Goal: Navigation & Orientation: Find specific page/section

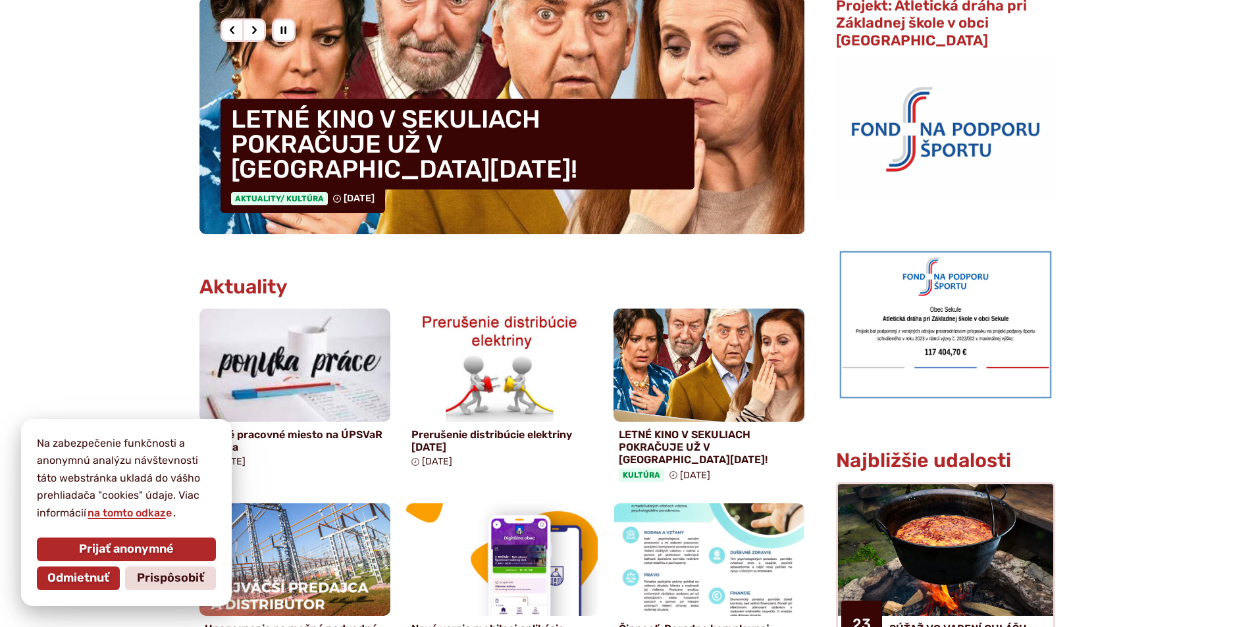
scroll to position [527, 0]
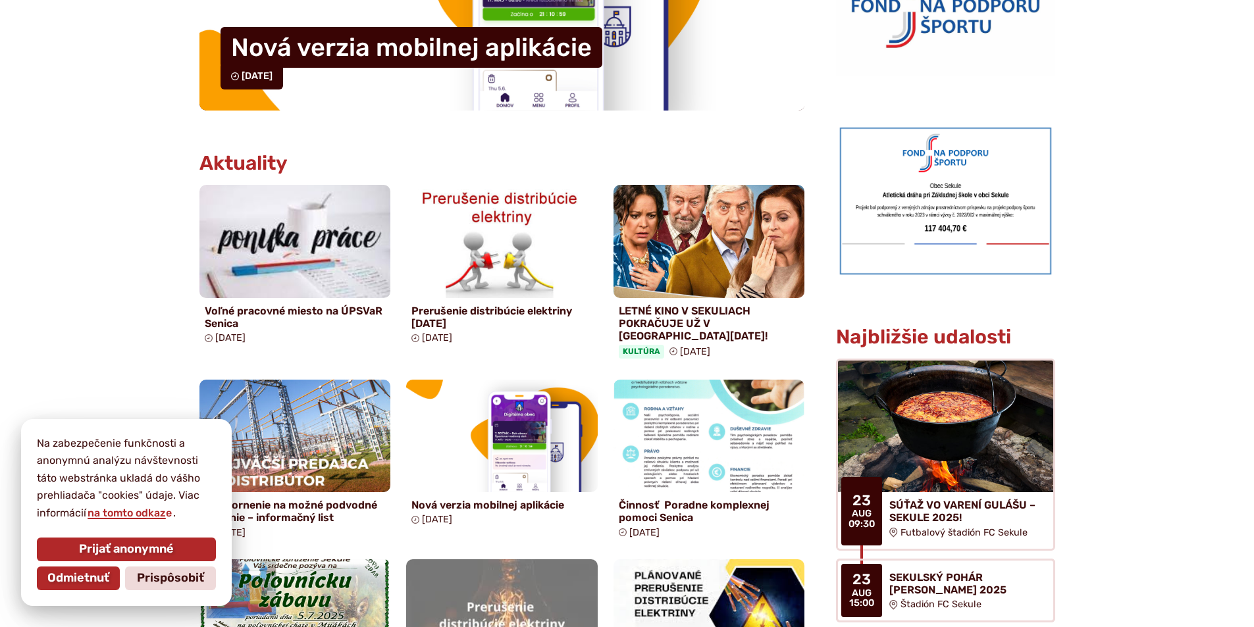
drag, startPoint x: 76, startPoint y: 579, endPoint x: 70, endPoint y: 576, distance: 7.1
click at [76, 579] on span "Odmietnuť" at bounding box center [78, 578] width 62 height 14
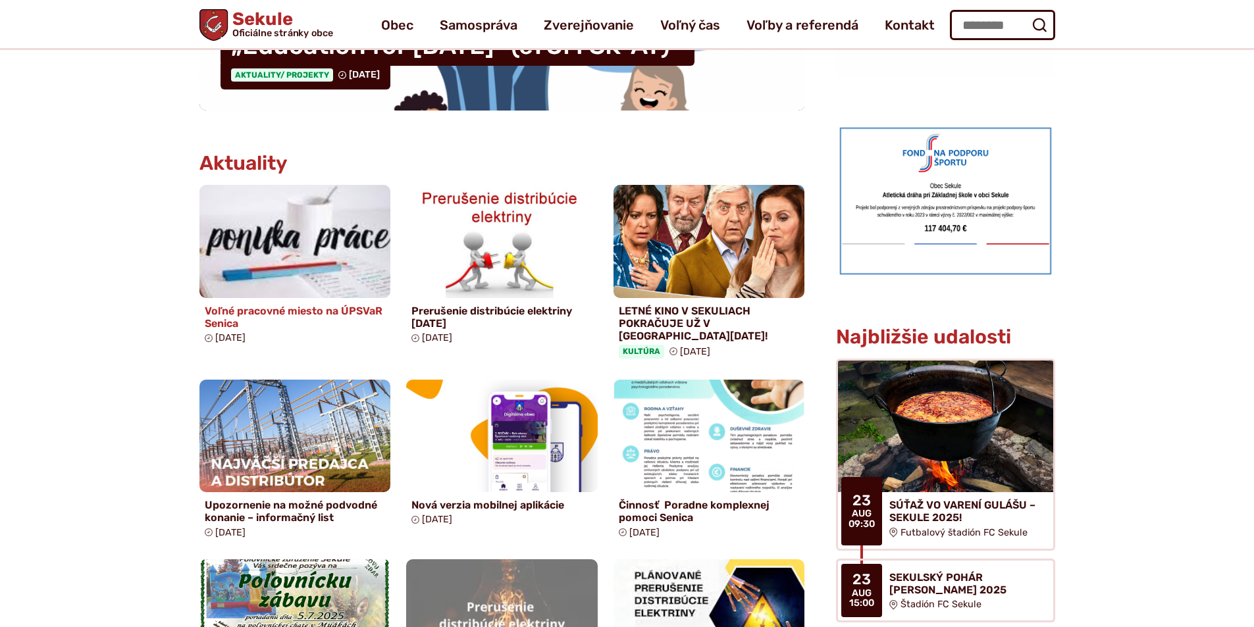
click at [300, 315] on h4 "Voľné pracovné miesto na ÚPSVaR Senica" at bounding box center [295, 317] width 181 height 25
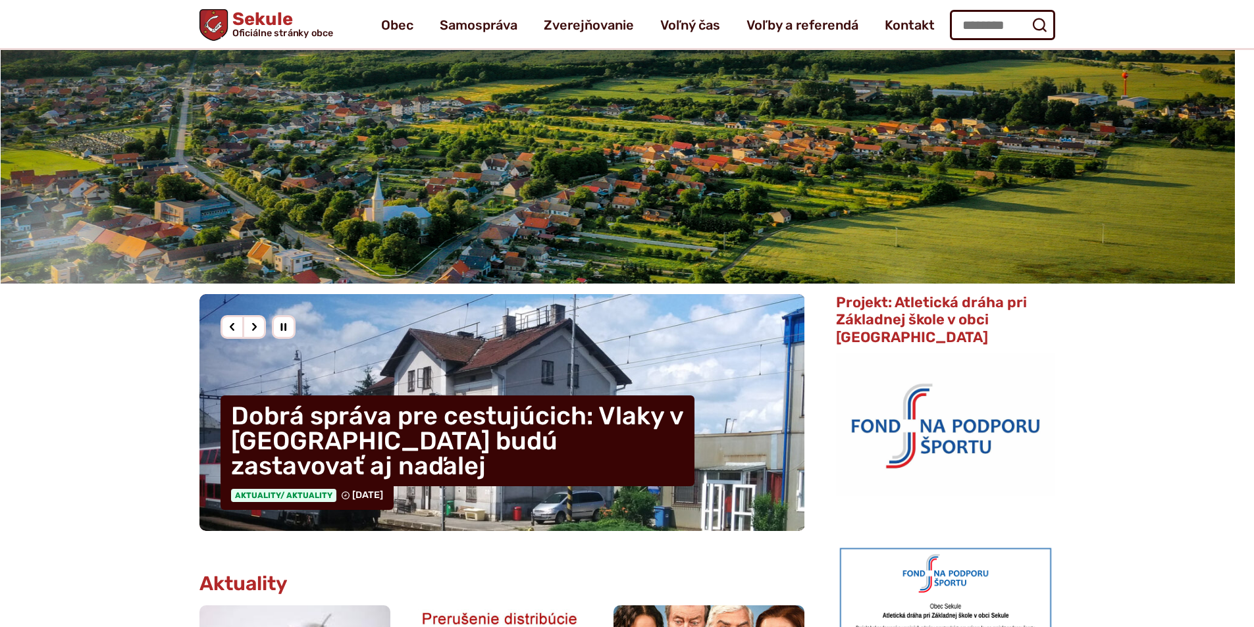
scroll to position [0, 0]
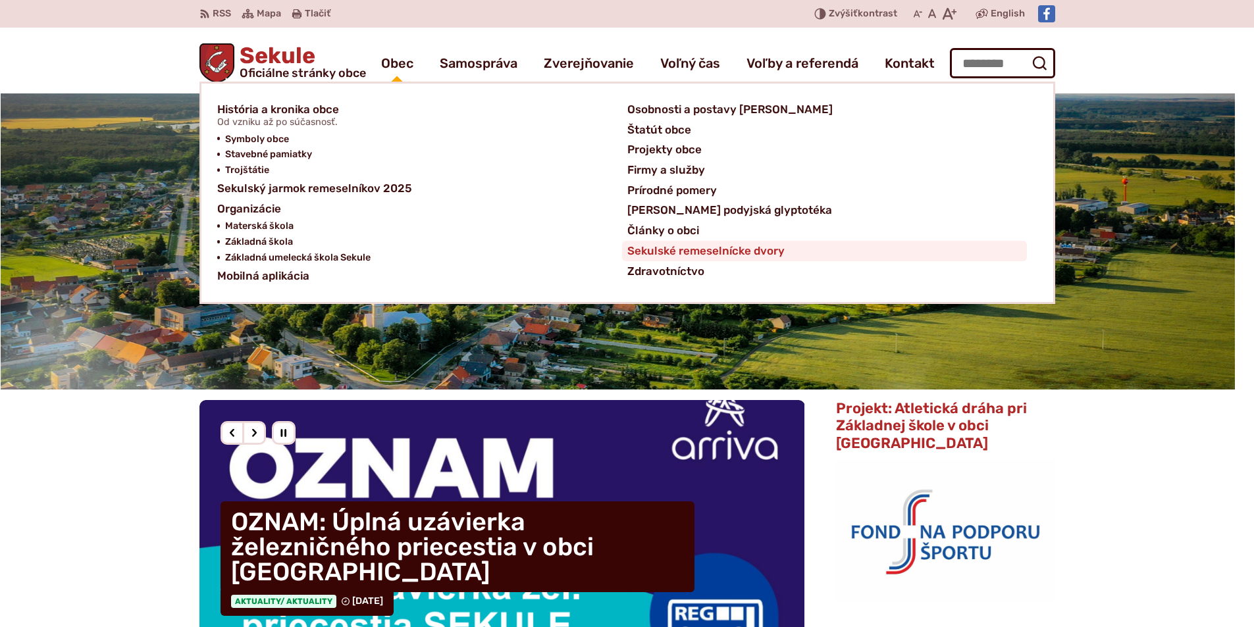
click at [686, 249] on span "Sekulské remeselnícke dvory" at bounding box center [705, 251] width 157 height 20
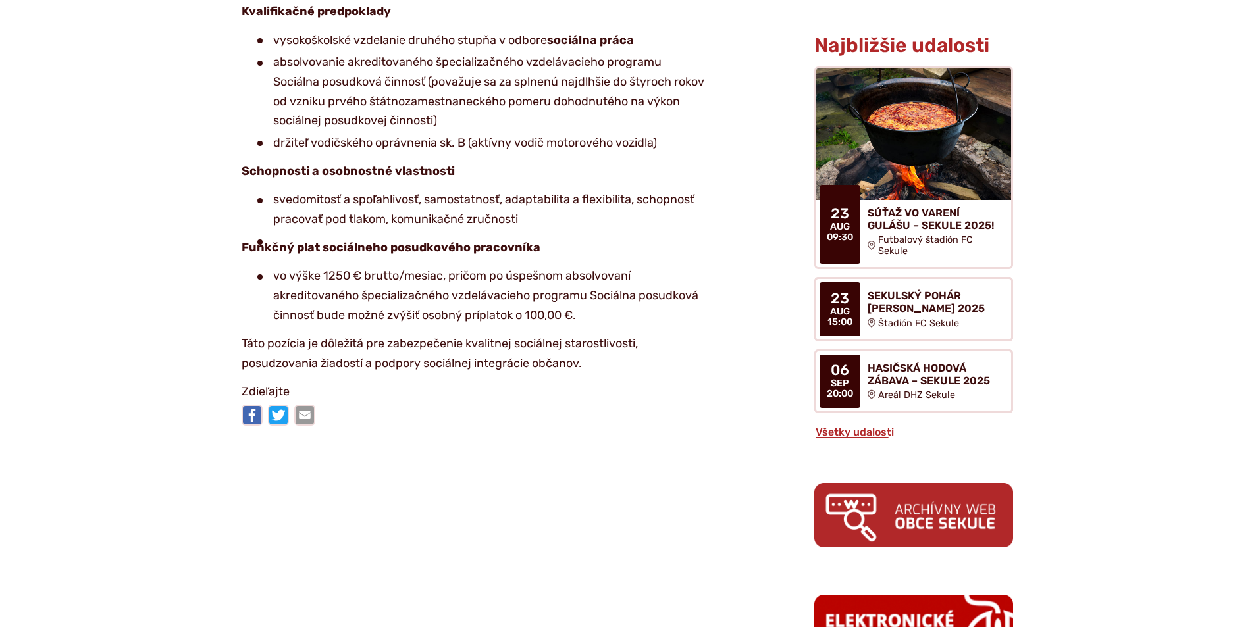
scroll to position [527, 0]
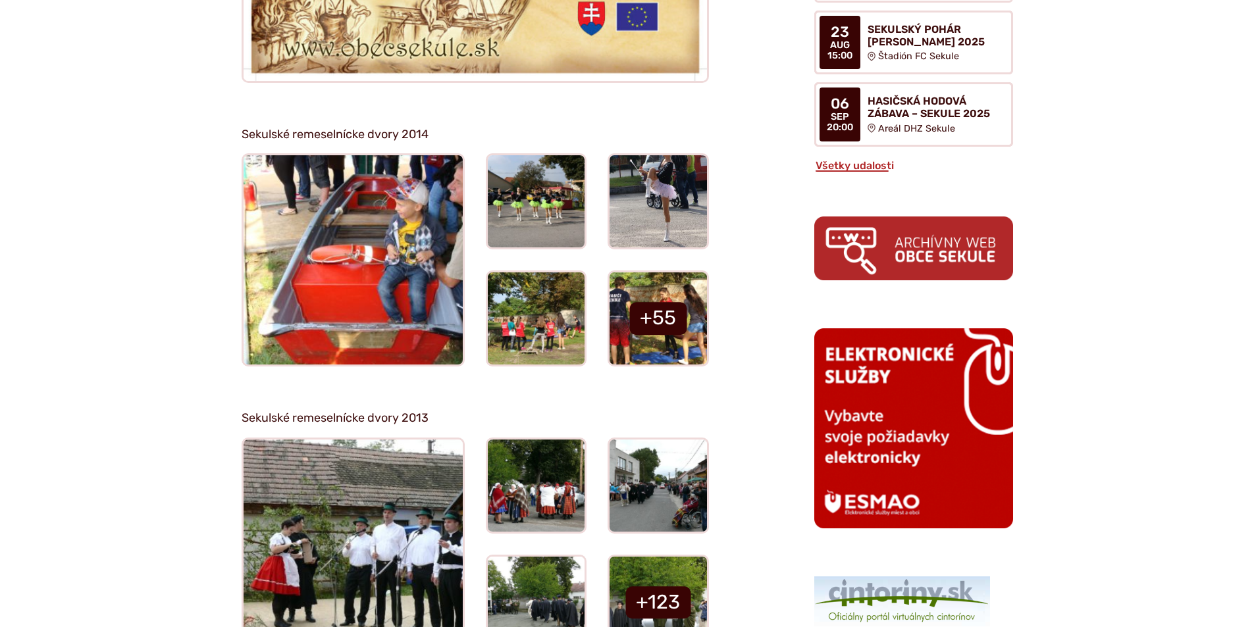
scroll to position [856, 0]
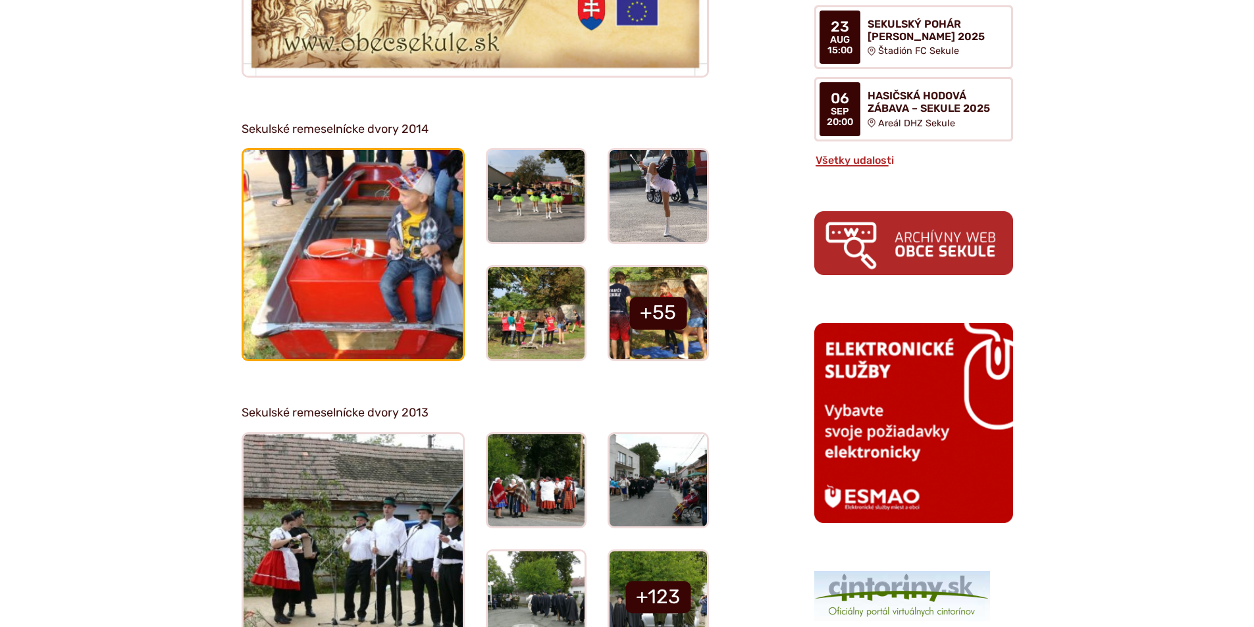
click at [361, 252] on img at bounding box center [352, 254] width 241 height 229
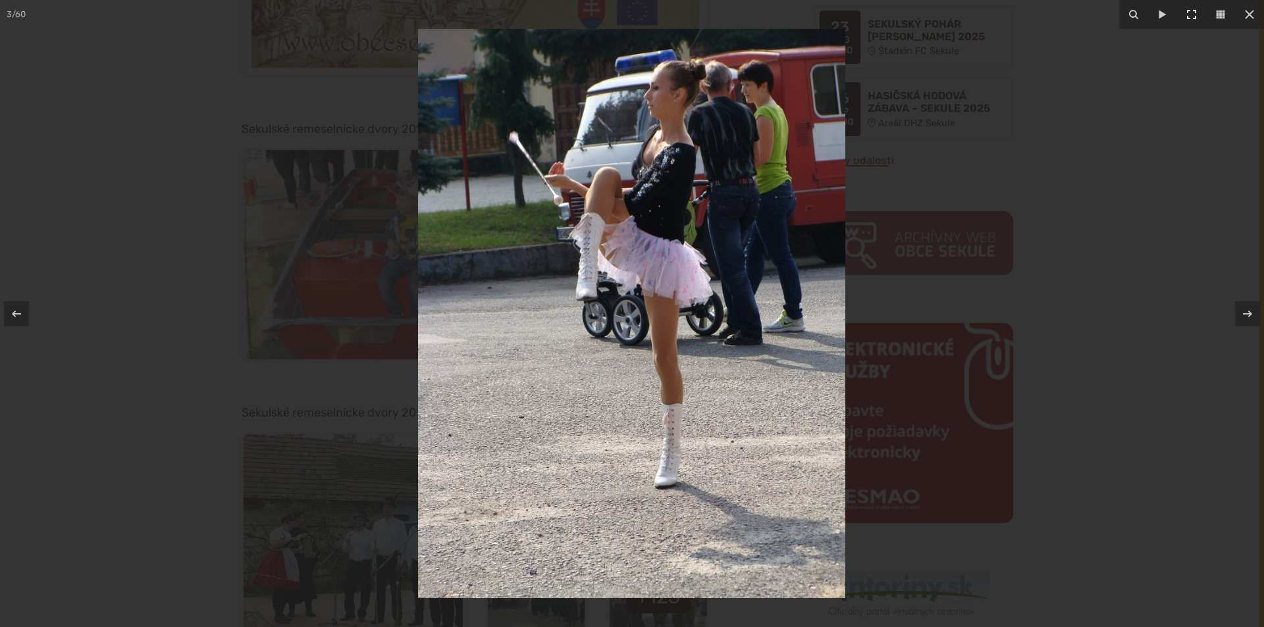
click at [1190, 16] on icon at bounding box center [1192, 15] width 16 height 16
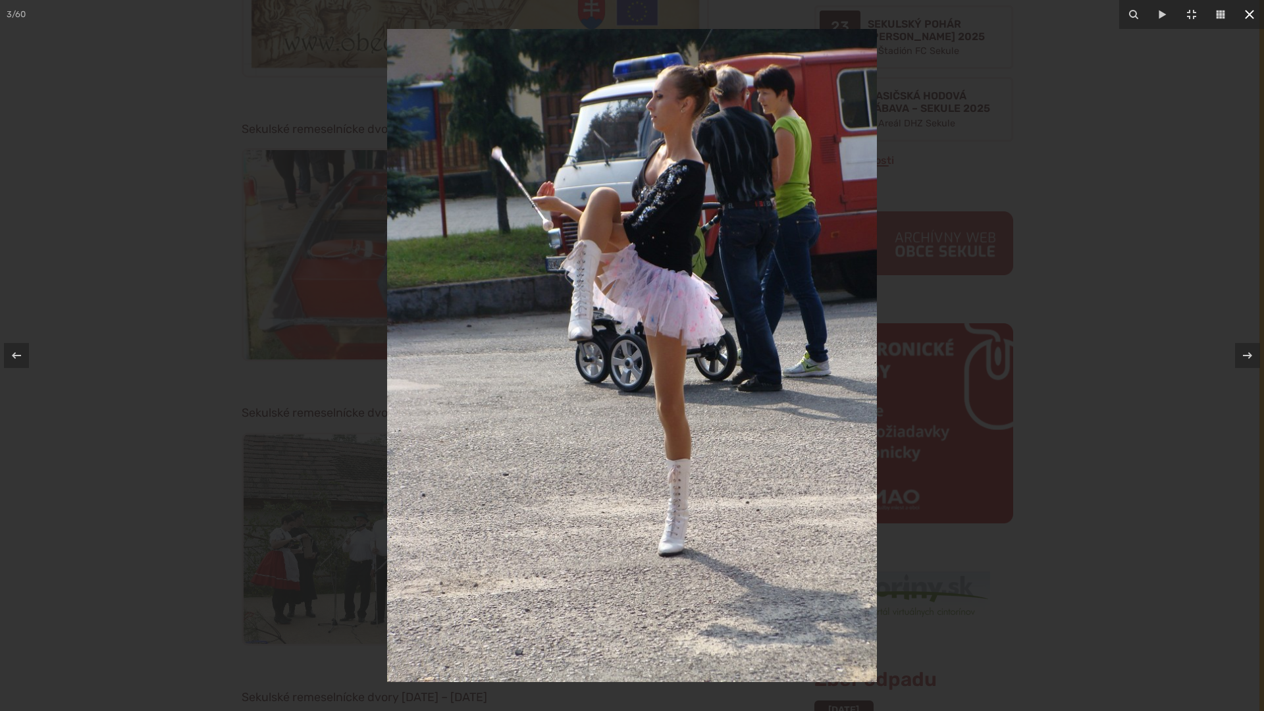
click at [1245, 12] on icon at bounding box center [1250, 15] width 16 height 16
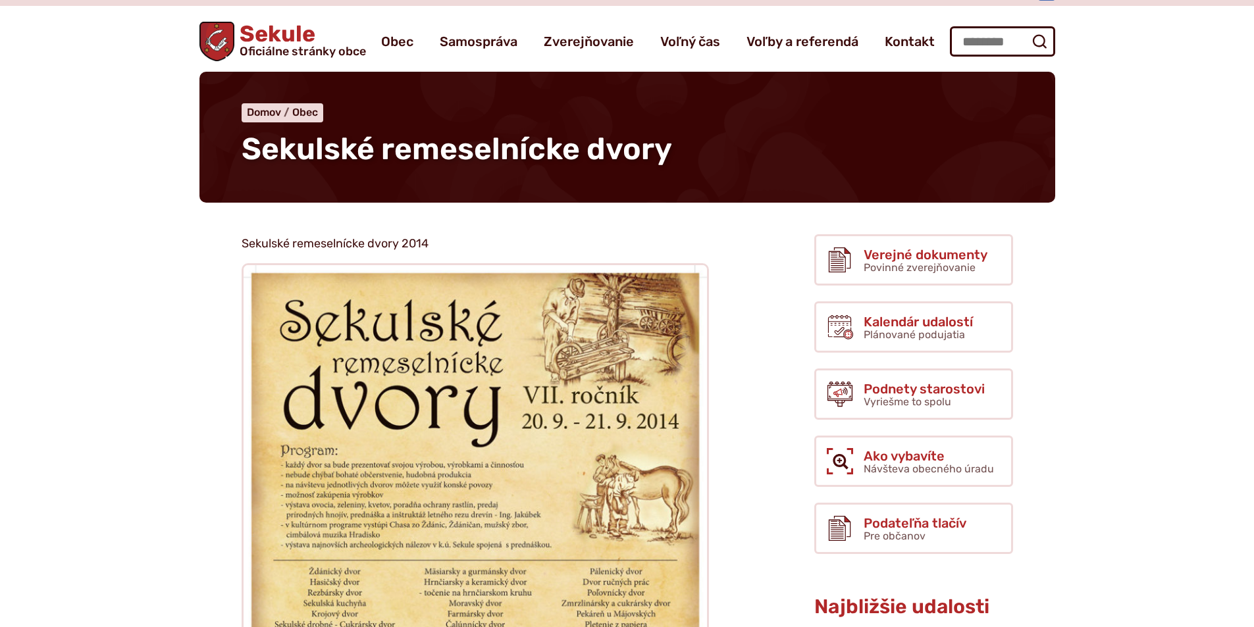
scroll to position [0, 0]
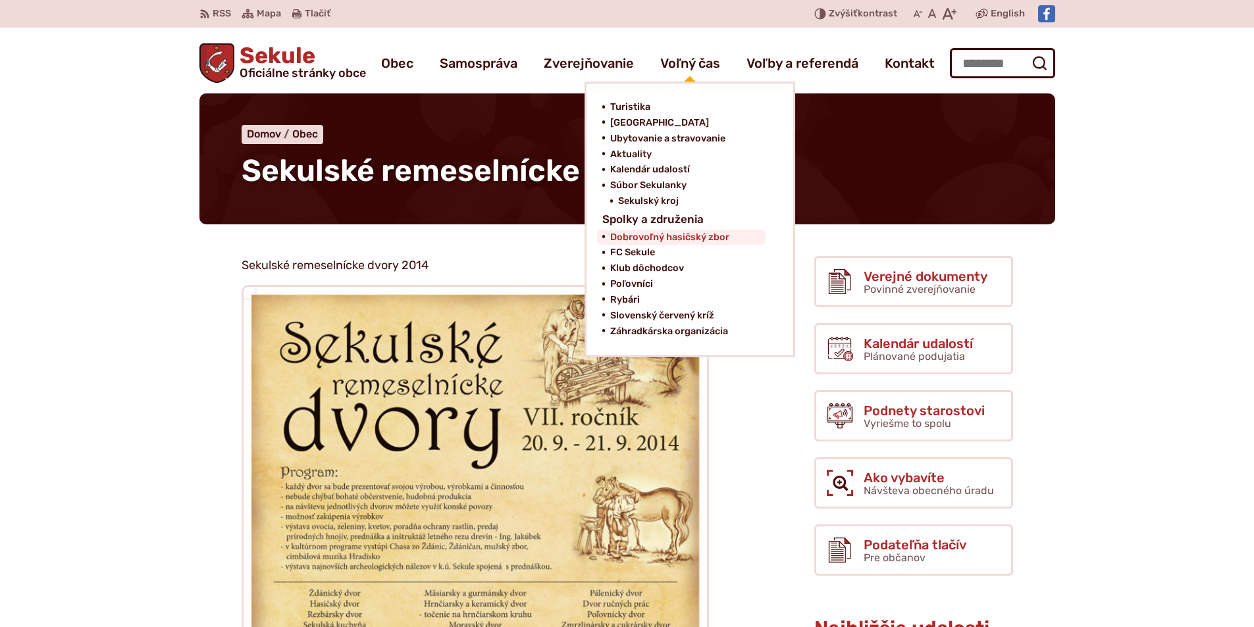
click at [683, 237] on span "Dobrovoľný hasičský zbor" at bounding box center [669, 238] width 119 height 16
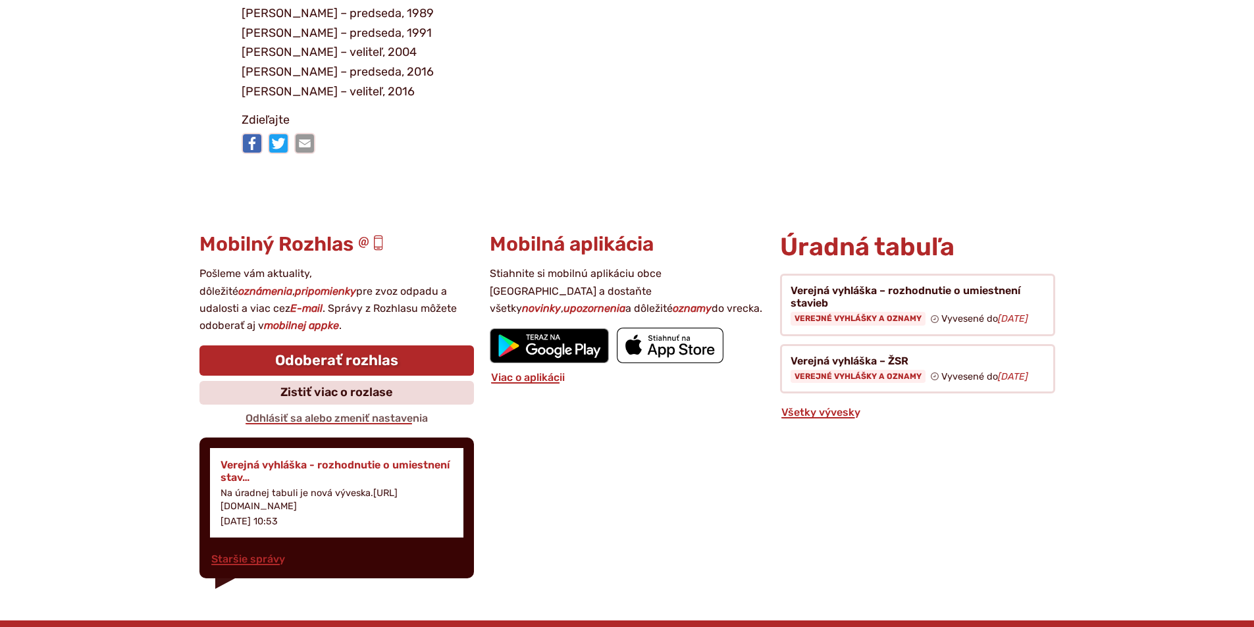
scroll to position [5489, 0]
